Goal: Information Seeking & Learning: Learn about a topic

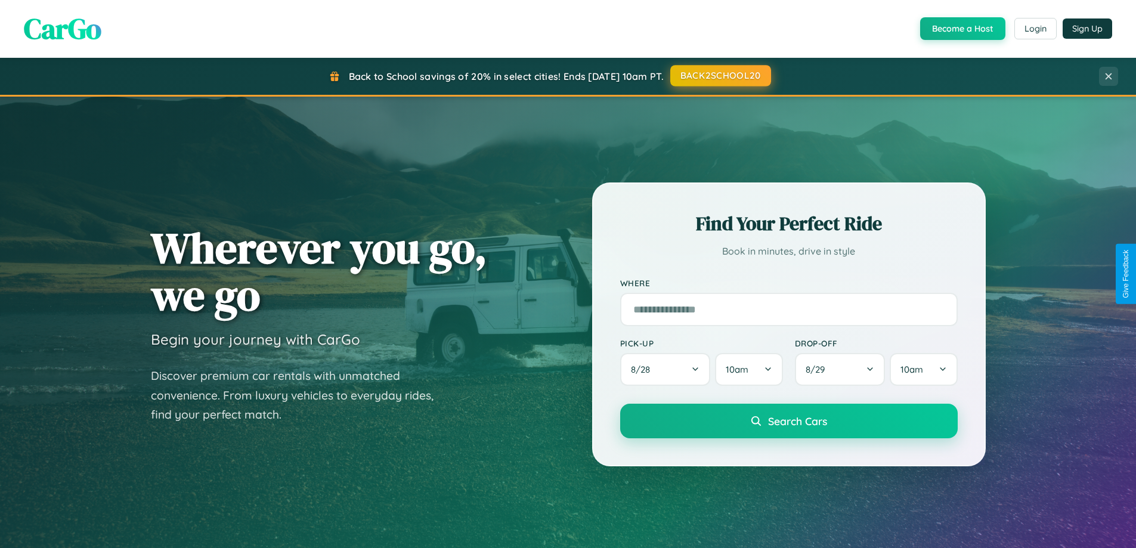
click at [720, 76] on button "BACK2SCHOOL20" at bounding box center [720, 75] width 101 height 21
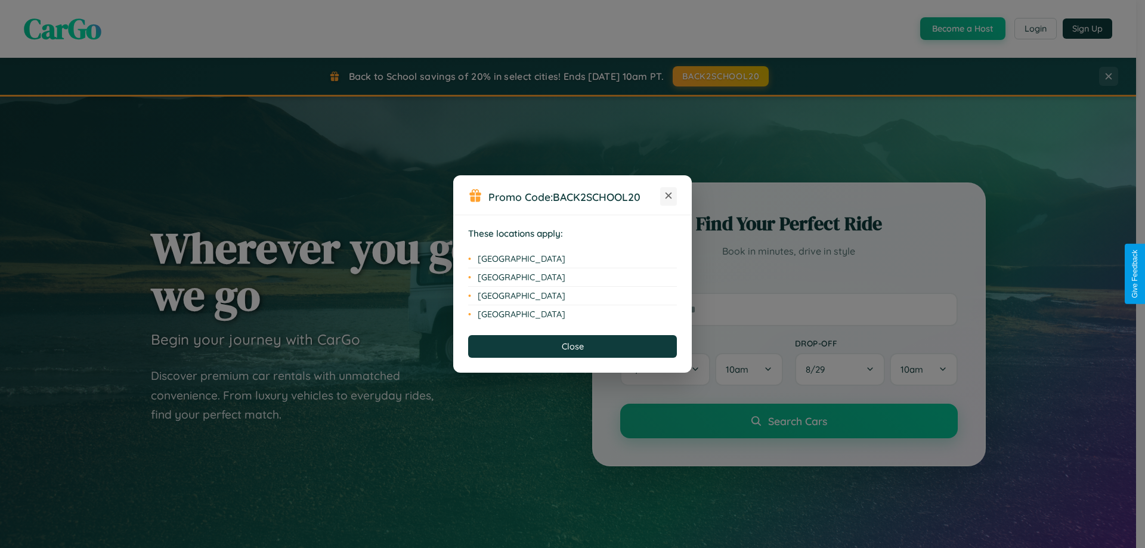
click at [668, 196] on icon at bounding box center [668, 196] width 7 height 7
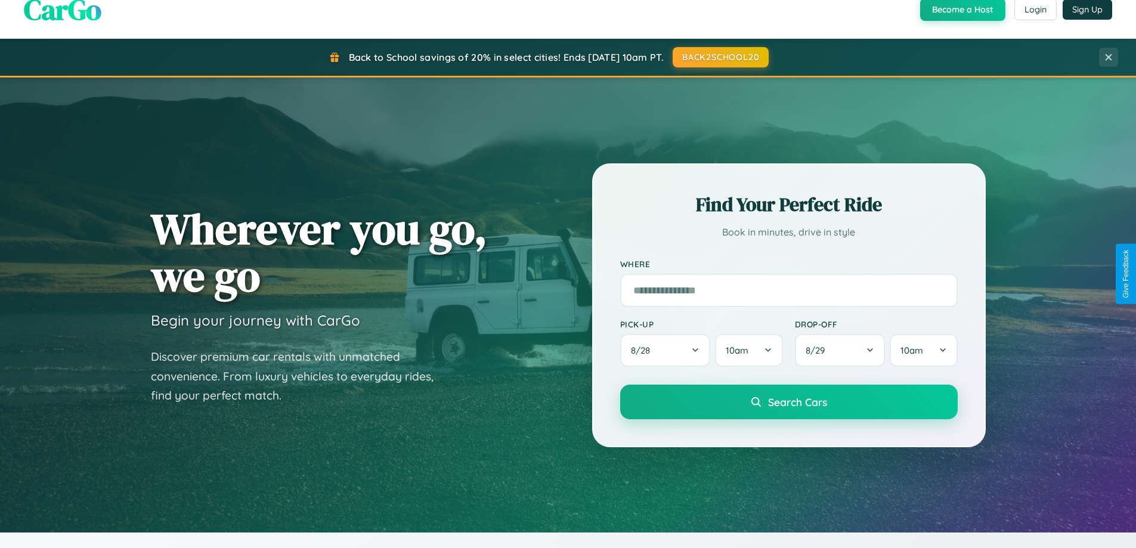
scroll to position [820, 0]
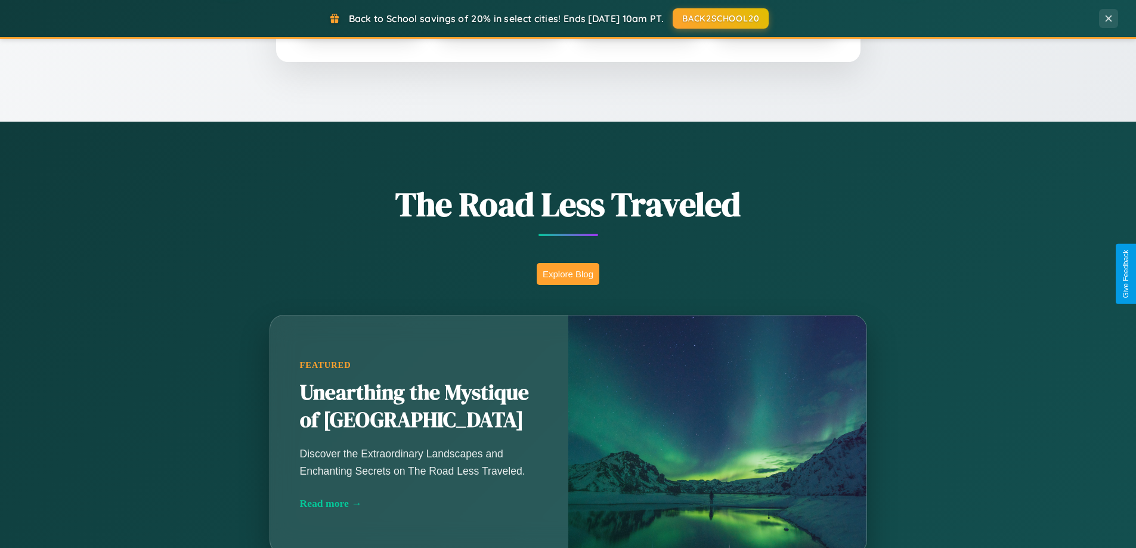
click at [568, 274] on button "Explore Blog" at bounding box center [568, 274] width 63 height 22
